Goal: Transaction & Acquisition: Purchase product/service

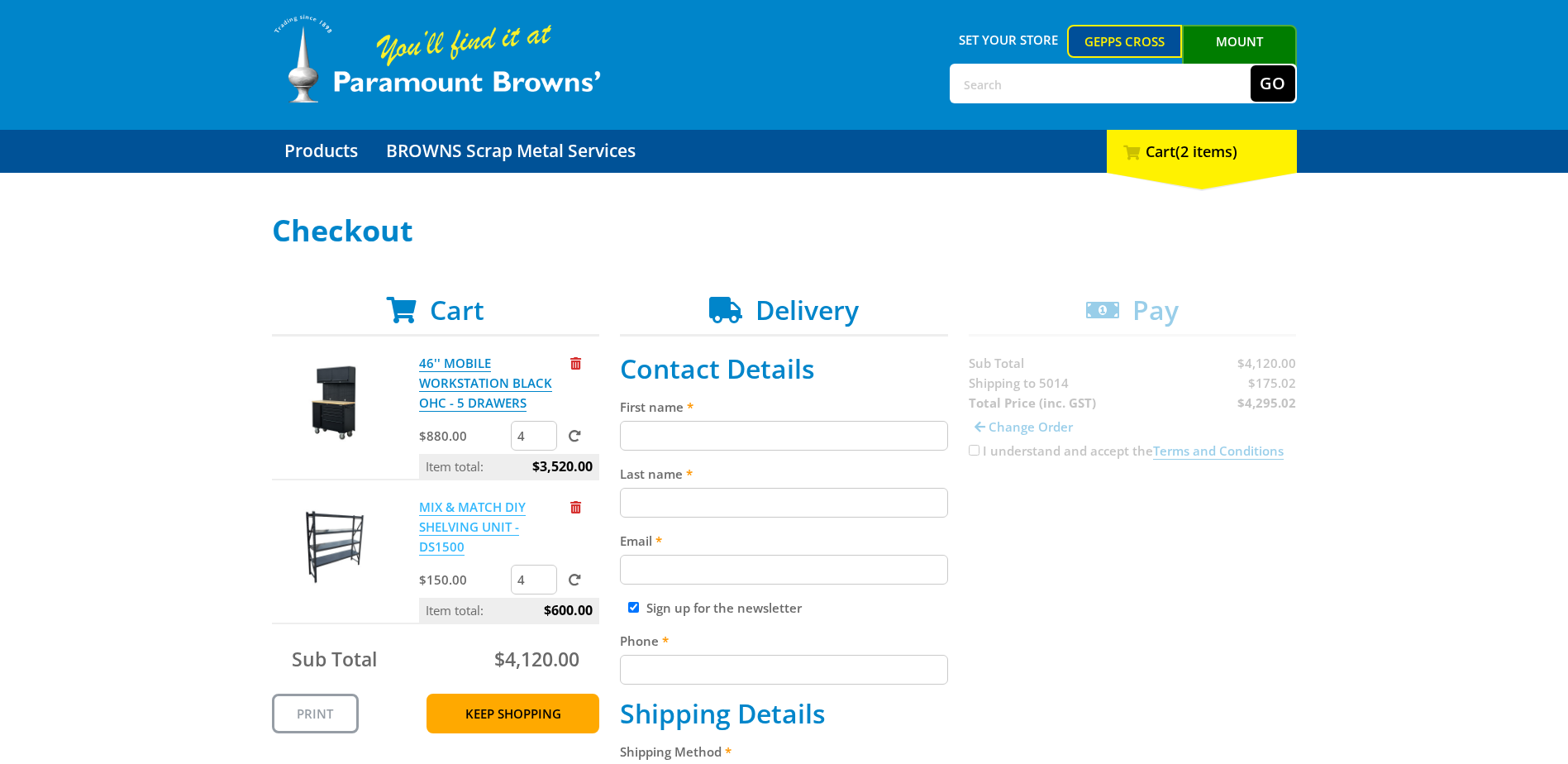
scroll to position [83, 0]
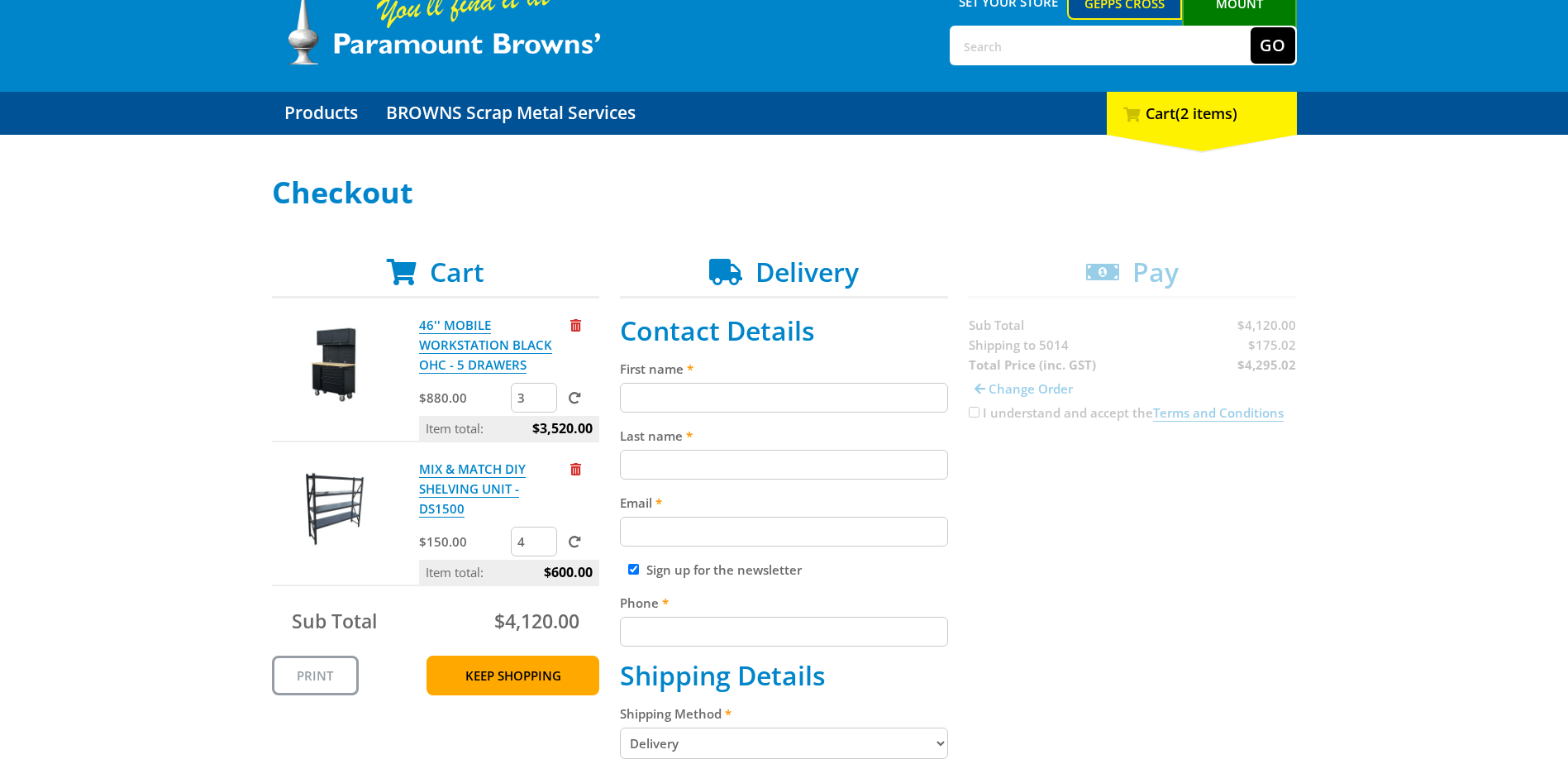
click at [546, 403] on input "3" at bounding box center [534, 397] width 47 height 30
type input "2"
click at [546, 403] on input "2" at bounding box center [534, 397] width 47 height 30
click at [545, 527] on input "3" at bounding box center [534, 541] width 47 height 30
type input "2"
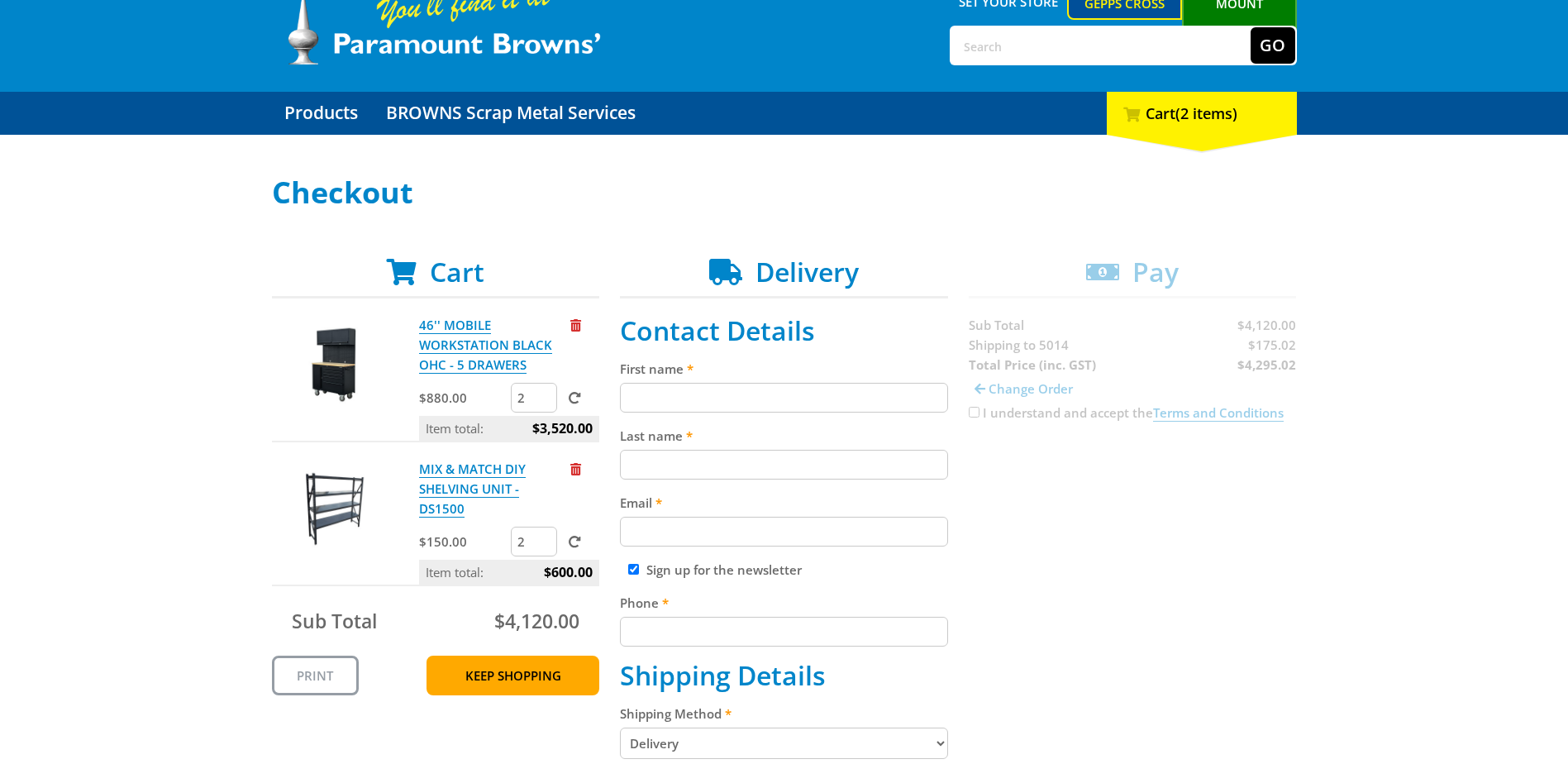
click at [544, 527] on input "2" at bounding box center [534, 541] width 47 height 30
click at [575, 395] on span at bounding box center [575, 398] width 13 height 13
click at [0, 0] on input "submit" at bounding box center [0, 0] width 0 height 0
click at [540, 529] on input "3" at bounding box center [534, 541] width 47 height 30
type input "2"
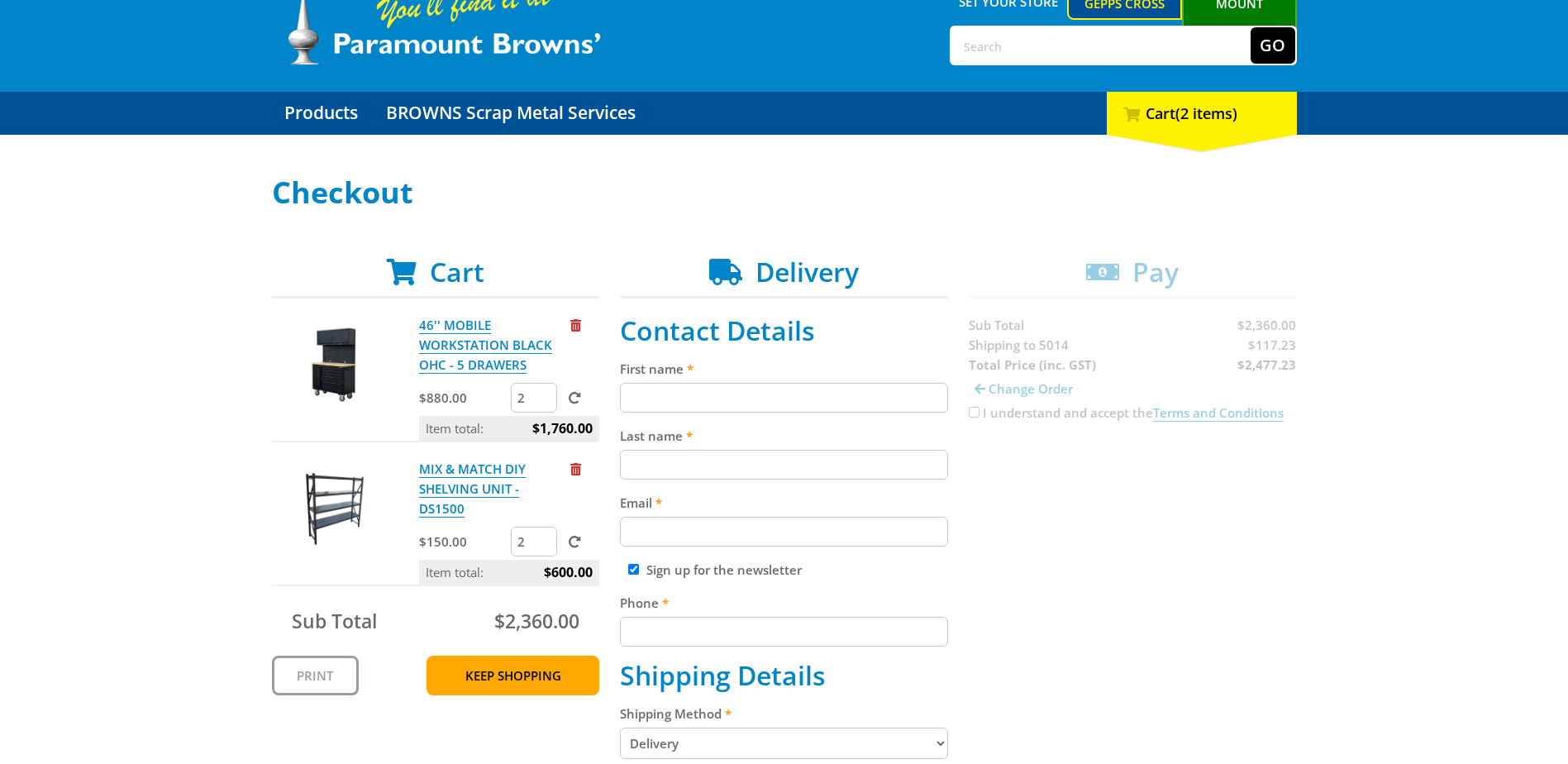
click at [543, 528] on input "2" at bounding box center [534, 541] width 47 height 30
click at [575, 536] on span at bounding box center [575, 542] width 13 height 13
click at [0, 0] on input "submit" at bounding box center [0, 0] width 0 height 0
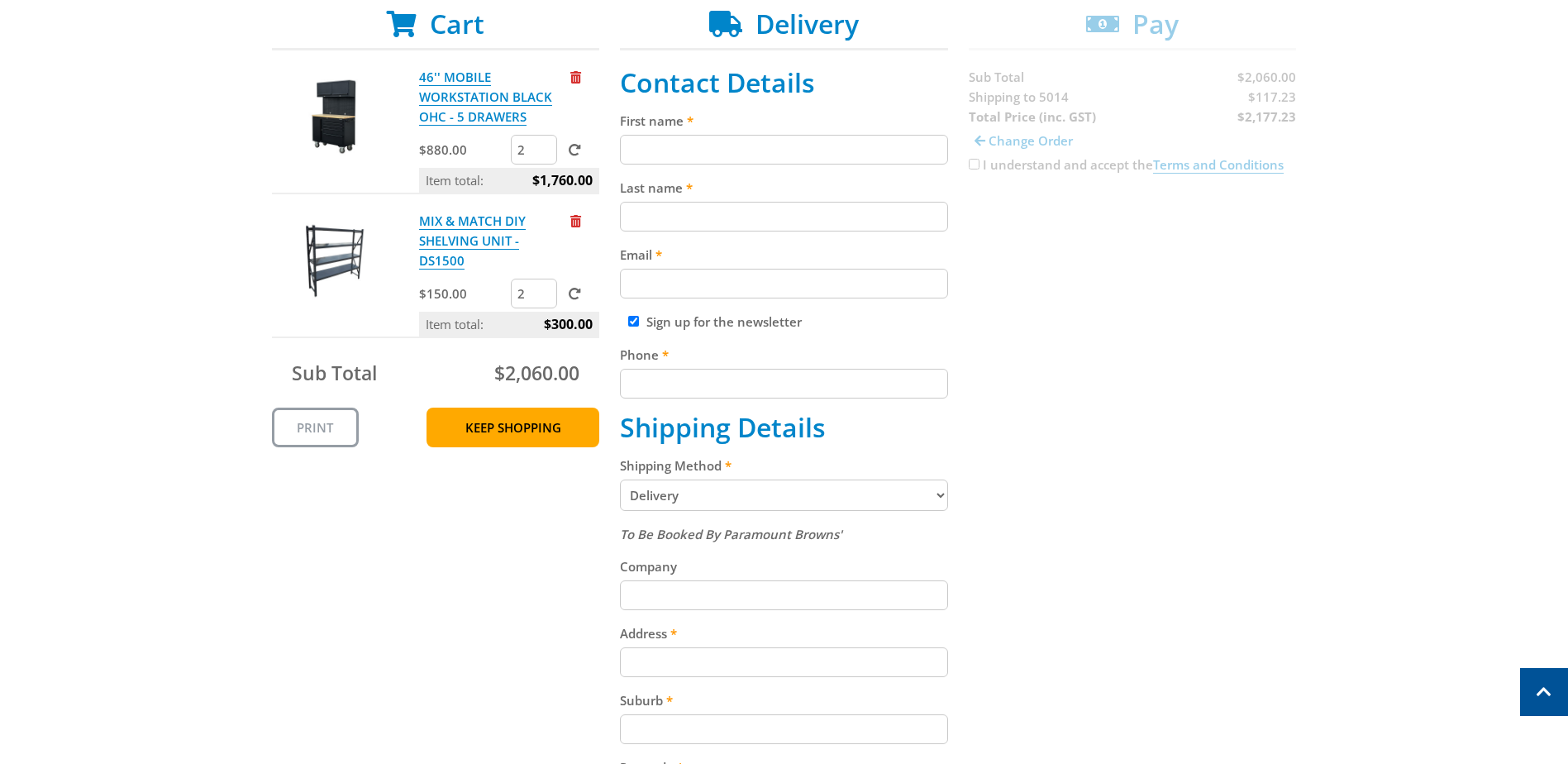
scroll to position [0, 0]
